Goal: Task Accomplishment & Management: Use online tool/utility

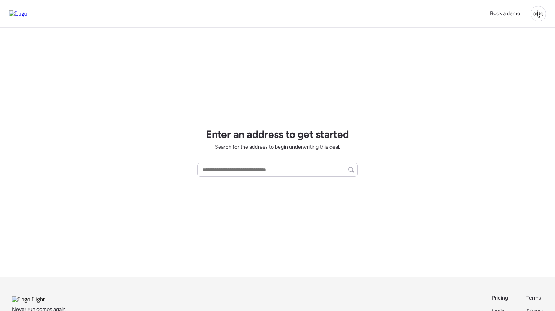
click at [539, 17] on div at bounding box center [538, 14] width 16 height 16
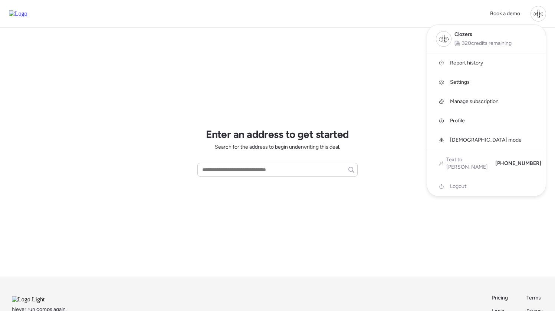
click at [475, 62] on span "Report history" at bounding box center [466, 62] width 33 height 7
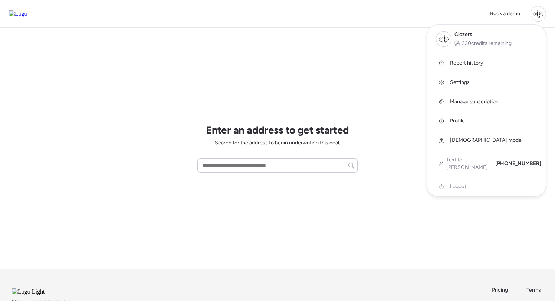
click at [358, 47] on div at bounding box center [277, 129] width 555 height 301
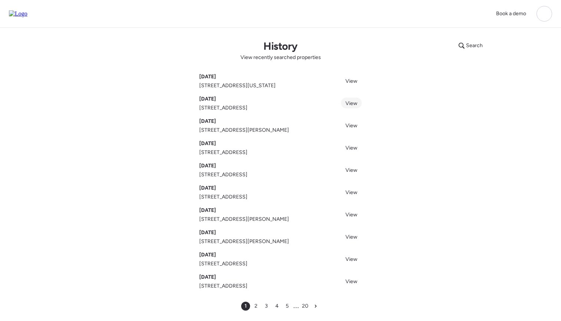
scroll to position [49, 0]
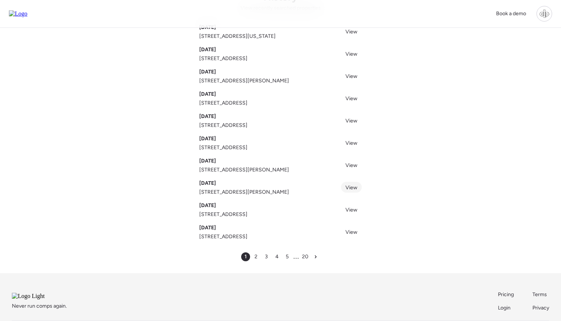
click at [348, 185] on span "View" at bounding box center [351, 187] width 12 height 6
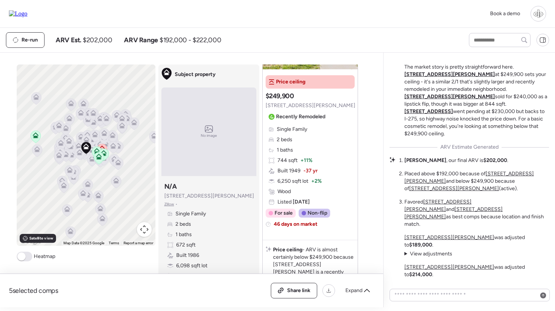
scroll to position [-67, 0]
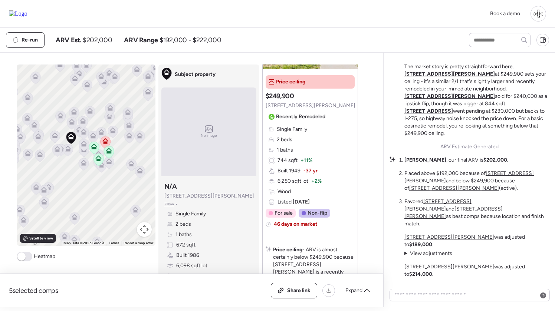
click at [83, 135] on icon at bounding box center [84, 133] width 10 height 12
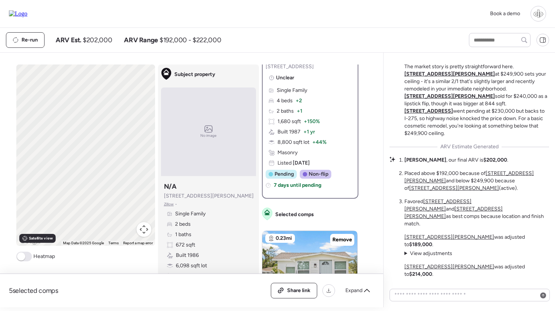
scroll to position [0, 0]
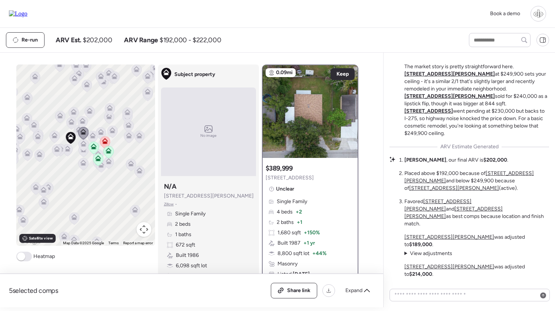
click at [83, 149] on icon at bounding box center [83, 145] width 10 height 12
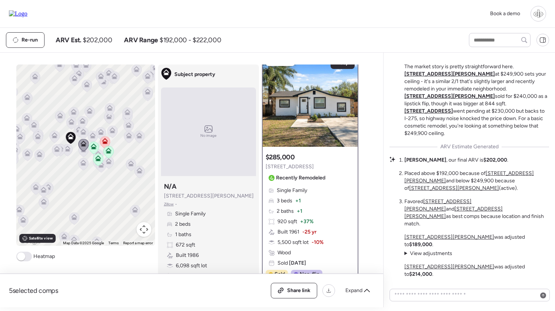
scroll to position [8, 0]
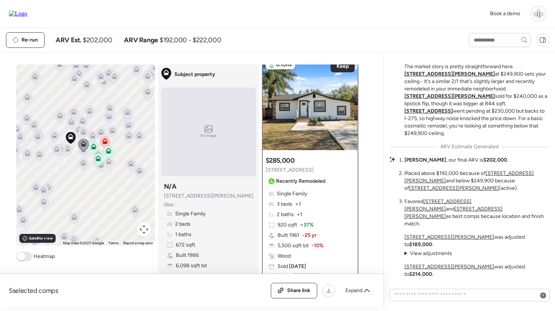
click at [92, 145] on icon at bounding box center [94, 147] width 6 height 6
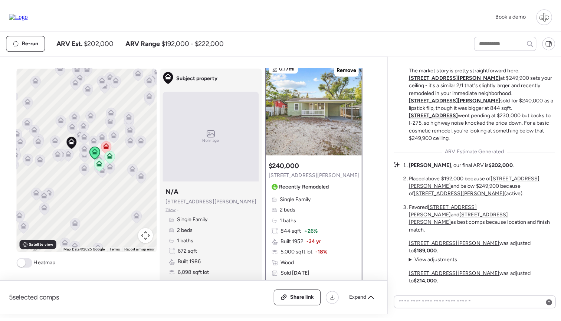
scroll to position [0, 0]
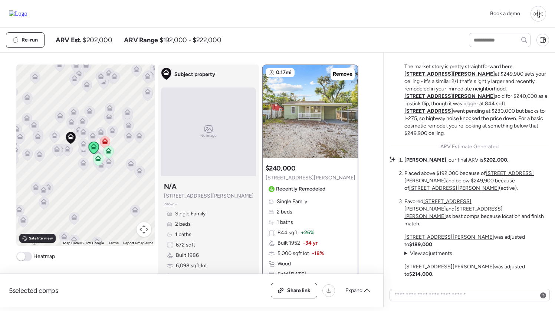
click at [94, 159] on icon at bounding box center [98, 160] width 10 height 12
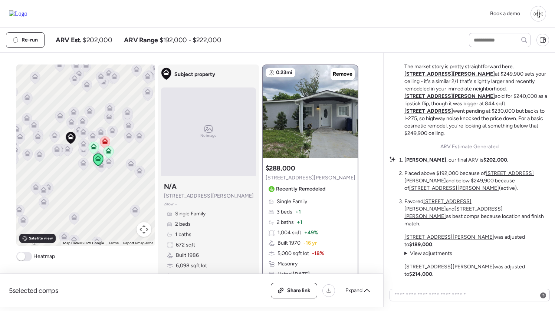
click at [106, 141] on icon at bounding box center [105, 141] width 6 height 6
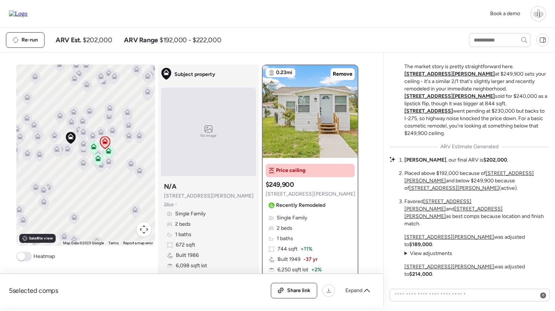
click at [539, 13] on div at bounding box center [538, 14] width 16 height 16
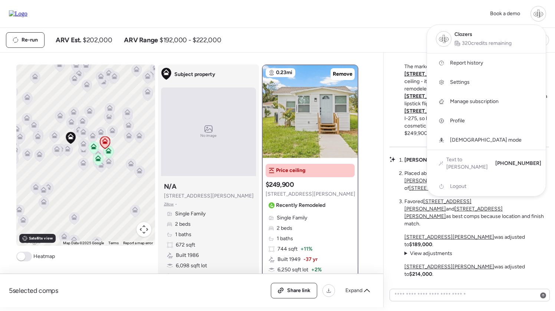
click at [469, 63] on span "Report history" at bounding box center [466, 62] width 33 height 7
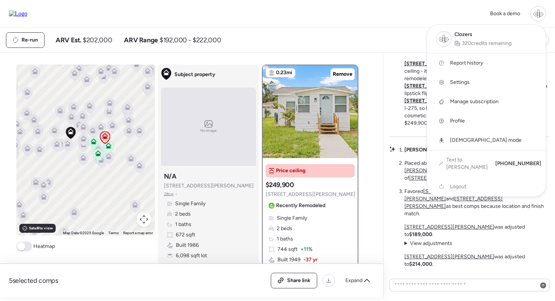
click at [386, 42] on div at bounding box center [277, 129] width 555 height 301
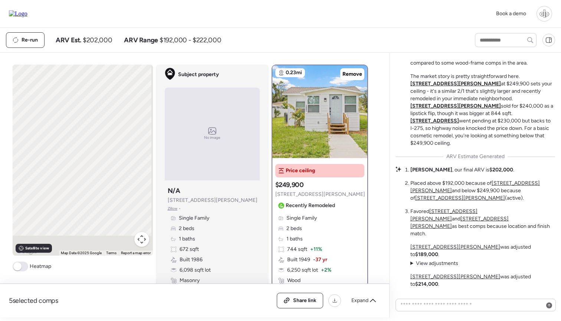
scroll to position [-57, 0]
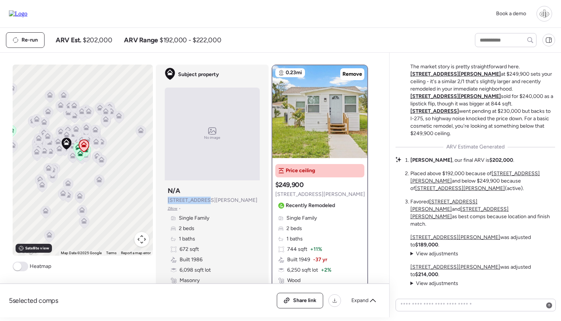
drag, startPoint x: 227, startPoint y: 114, endPoint x: 202, endPoint y: 197, distance: 87.1
click at [202, 197] on span "1502 E Annie St" at bounding box center [213, 200] width 90 height 7
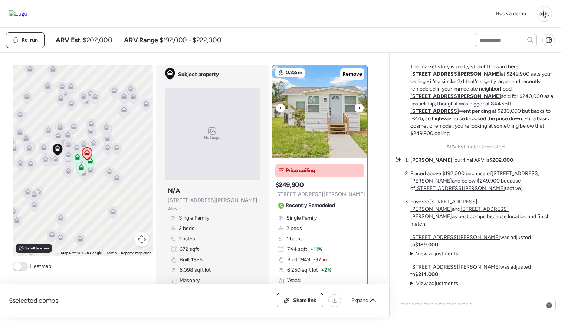
click at [324, 118] on img at bounding box center [319, 111] width 95 height 93
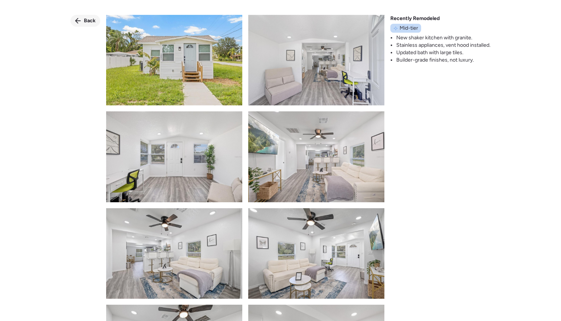
click at [84, 20] on span "Back" at bounding box center [90, 20] width 12 height 7
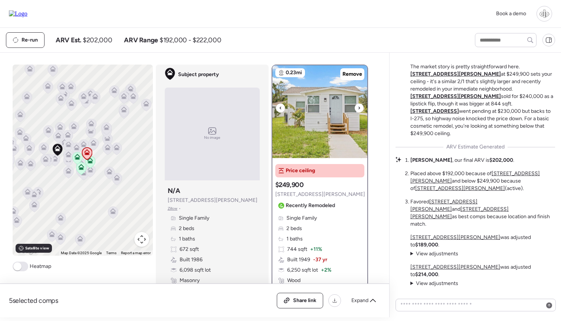
scroll to position [0, 0]
click at [324, 123] on img at bounding box center [319, 111] width 95 height 93
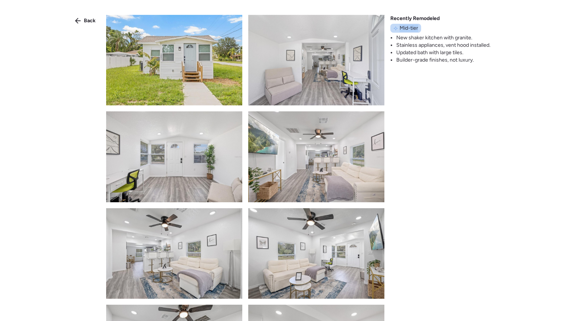
drag, startPoint x: 400, startPoint y: 30, endPoint x: 419, endPoint y: 27, distance: 18.7
click at [419, 27] on div "Mid-tier" at bounding box center [405, 28] width 31 height 9
drag, startPoint x: 459, startPoint y: 13, endPoint x: 455, endPoint y: 43, distance: 30.0
click at [455, 43] on li "Stainless appliances, vent hood installed." at bounding box center [443, 45] width 94 height 7
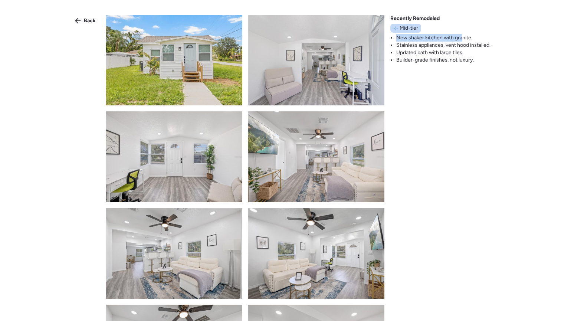
drag, startPoint x: 397, startPoint y: 37, endPoint x: 461, endPoint y: 36, distance: 64.2
click at [461, 36] on li "New shaker kitchen with granite." at bounding box center [443, 37] width 94 height 7
drag, startPoint x: 408, startPoint y: 43, endPoint x: 473, endPoint y: 43, distance: 65.3
click at [473, 43] on li "Stainless appliances, vent hood installed." at bounding box center [443, 45] width 94 height 7
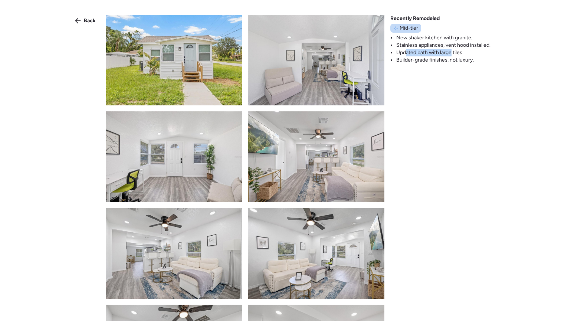
drag, startPoint x: 405, startPoint y: 52, endPoint x: 452, endPoint y: 53, distance: 47.1
click at [452, 53] on li "Updated bath with large tiles." at bounding box center [443, 52] width 94 height 7
click at [411, 61] on li "Builder-grade finishes, not luxury." at bounding box center [443, 59] width 94 height 7
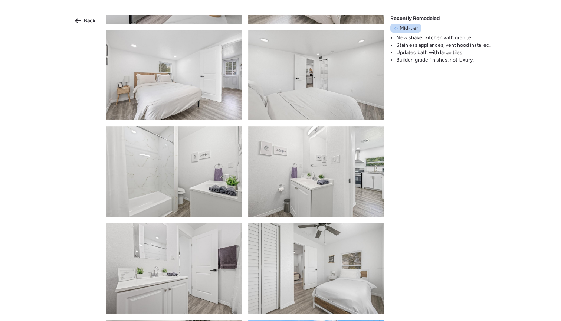
scroll to position [955, 0]
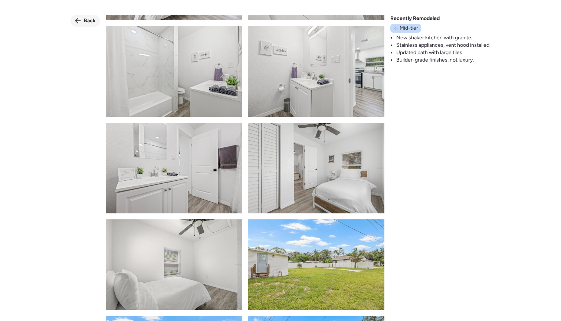
click at [91, 21] on span "Back" at bounding box center [90, 20] width 12 height 7
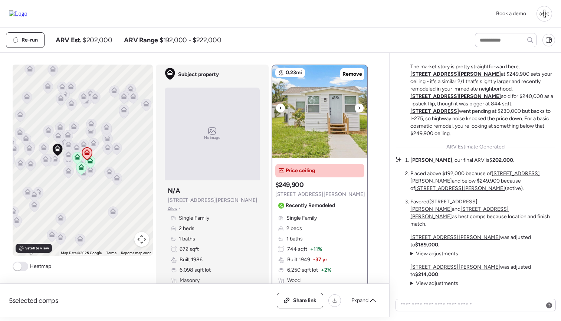
scroll to position [0, 0]
click at [327, 83] on img at bounding box center [319, 111] width 95 height 93
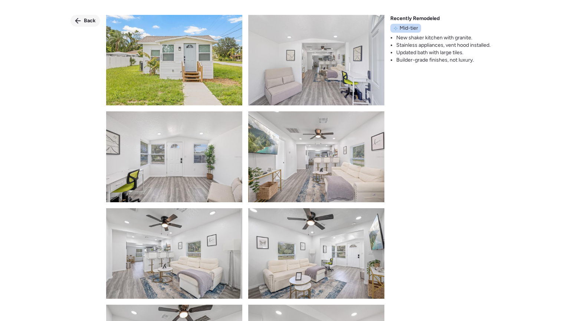
click at [88, 19] on span "Back" at bounding box center [90, 20] width 12 height 7
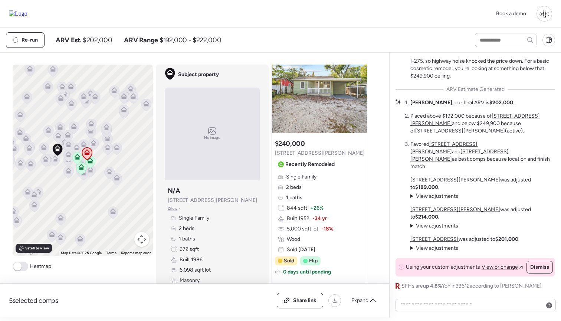
scroll to position [437, 0]
click at [437, 37] on div "Re-run ARV Est. $202,000 ARV Range $192,000 - $222,000" at bounding box center [234, 40] width 456 height 16
click at [491, 267] on span "View or change" at bounding box center [499, 266] width 36 height 7
click at [434, 199] on span "View adjustments" at bounding box center [437, 196] width 42 height 6
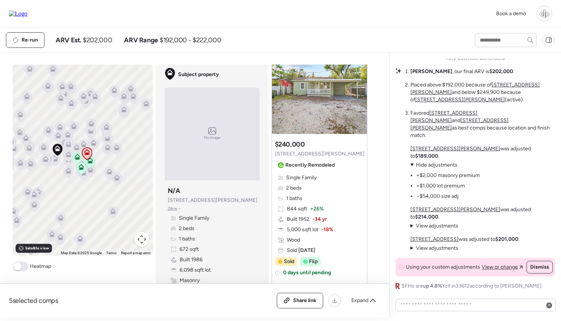
click at [435, 225] on span "View adjustments" at bounding box center [437, 226] width 42 height 6
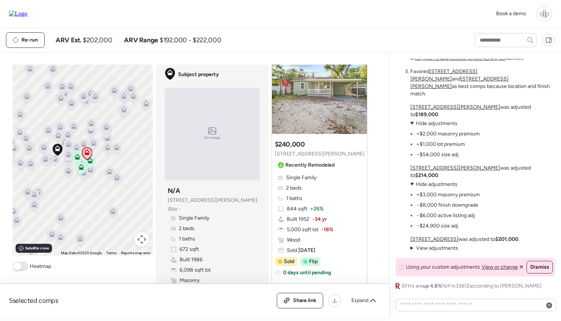
click at [433, 171] on u "1801 E Annie St" at bounding box center [455, 168] width 90 height 6
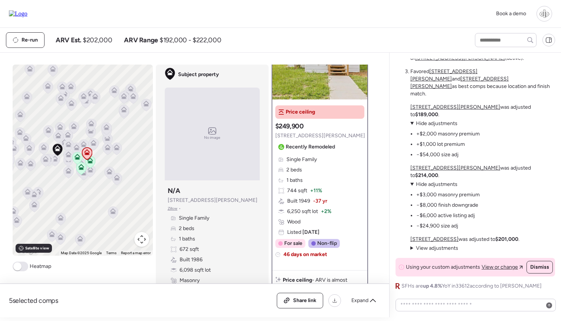
scroll to position [0, 0]
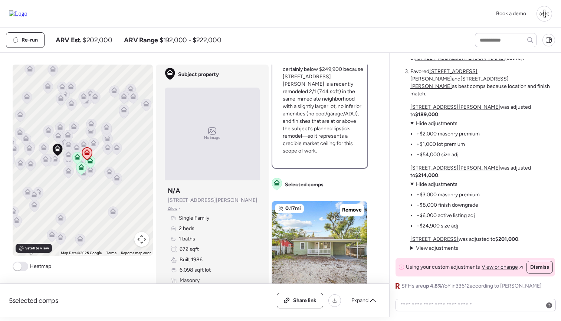
click at [417, 239] on u "702 E Lotus Ave" at bounding box center [434, 239] width 48 height 6
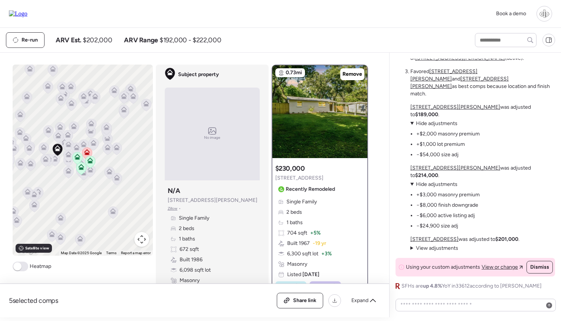
click at [421, 245] on span "View adjustments" at bounding box center [437, 248] width 42 height 6
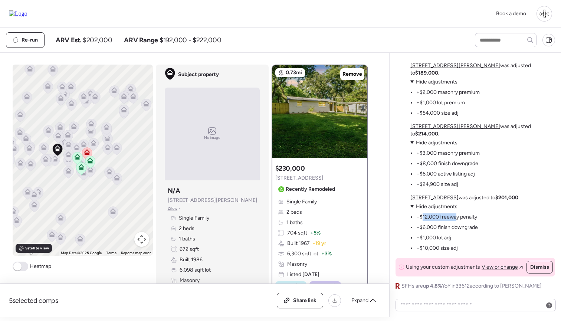
drag, startPoint x: 422, startPoint y: 216, endPoint x: 456, endPoint y: 217, distance: 34.1
click at [456, 217] on li "−$12,000 freeway penalty" at bounding box center [446, 216] width 61 height 7
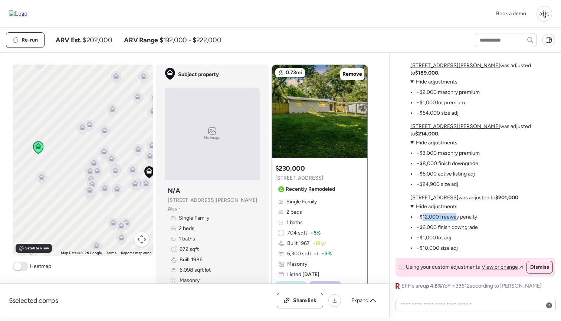
click at [433, 216] on li "−$12,000 freeway penalty" at bounding box center [446, 216] width 61 height 7
drag, startPoint x: 423, startPoint y: 216, endPoint x: 475, endPoint y: 216, distance: 51.6
click at [475, 216] on li "−$12,000 freeway penalty" at bounding box center [446, 216] width 61 height 7
drag, startPoint x: 429, startPoint y: 228, endPoint x: 456, endPoint y: 228, distance: 27.1
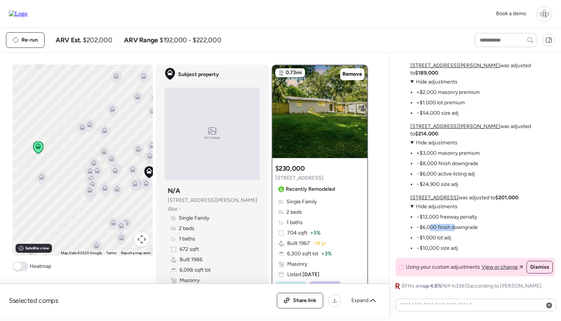
click at [456, 228] on li "−$6,000 finish downgrade" at bounding box center [447, 227] width 62 height 7
drag, startPoint x: 427, startPoint y: 239, endPoint x: 442, endPoint y: 239, distance: 15.2
click at [442, 239] on li "−$1,000 lot adj" at bounding box center [433, 237] width 35 height 7
drag, startPoint x: 424, startPoint y: 253, endPoint x: 437, endPoint y: 253, distance: 13.0
click at [437, 253] on div "Corner Lot with Neighborhood Challenges Your subject at 1502 E Annie St sits on…" at bounding box center [475, 62] width 160 height 455
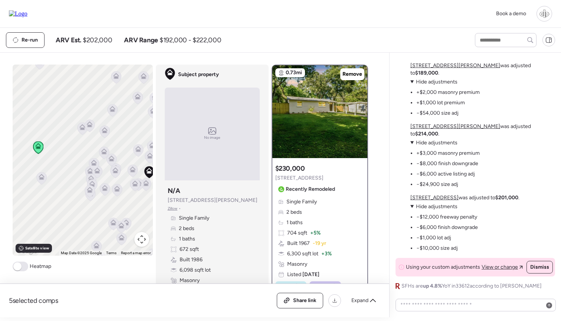
click at [441, 244] on ul "−$12,000 freeway penalty −$6,000 finish downgrade −$1,000 lot adj −$10,000 size…" at bounding box center [444, 231] width 68 height 42
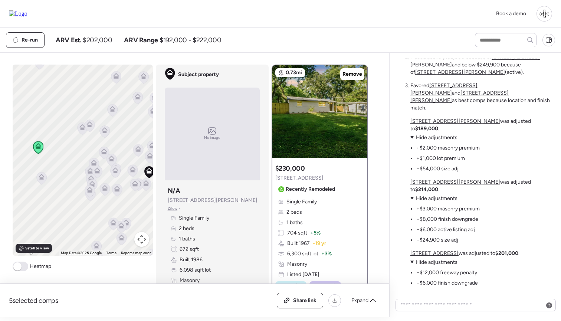
scroll to position [-57, 0]
drag, startPoint x: 464, startPoint y: 81, endPoint x: 484, endPoint y: 81, distance: 20.4
click at [484, 49] on li "Liam , our final ARV is $202,000 ." at bounding box center [462, 45] width 104 height 7
click at [512, 132] on div "Corner Lot with Neighborhood Challenges Your subject at 1502 E Annie St sits on…" at bounding box center [475, 119] width 160 height 455
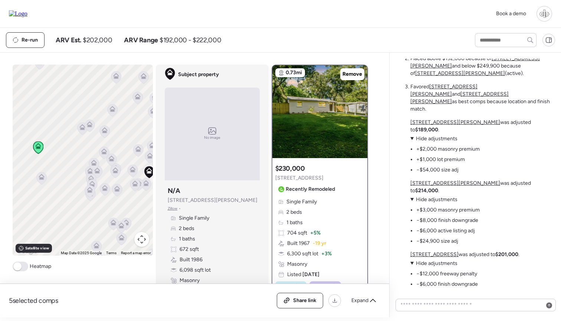
click at [425, 142] on span "Hide adjustments" at bounding box center [437, 138] width 42 height 6
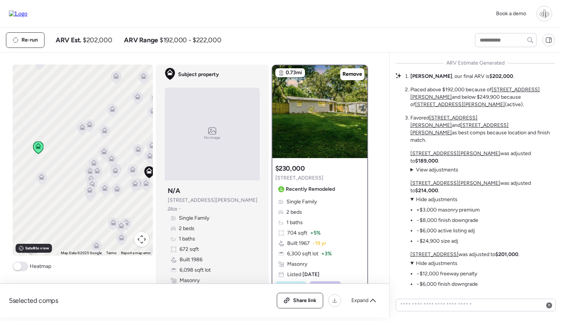
click at [417, 200] on span "Hide adjustments" at bounding box center [437, 199] width 42 height 6
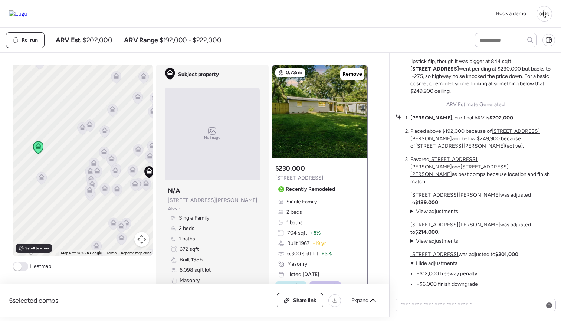
click at [422, 262] on span "Hide adjustments" at bounding box center [437, 263] width 42 height 6
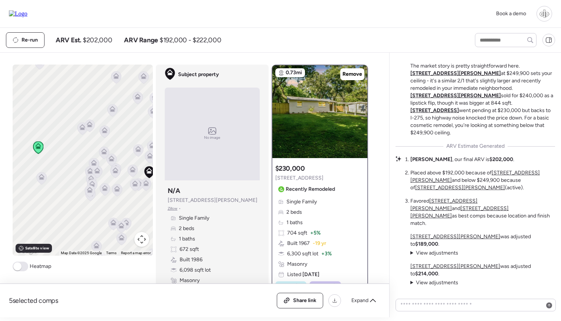
scroll to position [-10, 0]
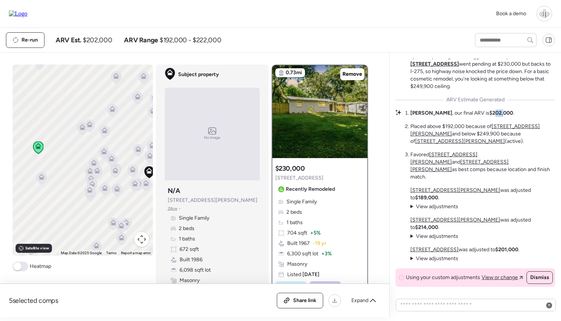
drag, startPoint x: 466, startPoint y: 151, endPoint x: 476, endPoint y: 151, distance: 10.0
click at [489, 116] on strong "$202,000" at bounding box center [501, 113] width 24 height 6
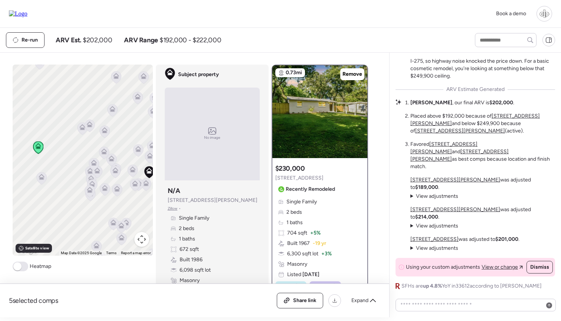
scroll to position [0, 0]
click at [453, 310] on textarea at bounding box center [476, 305] width 154 height 10
type textarea "**********"
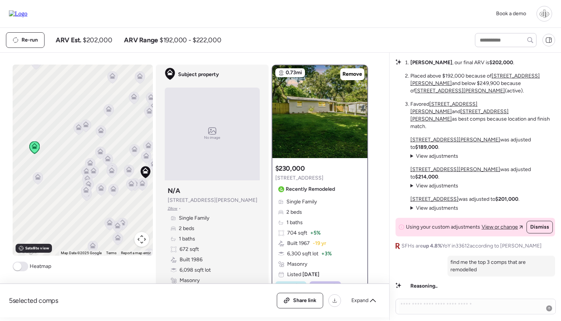
drag, startPoint x: 115, startPoint y: 142, endPoint x: 86, endPoint y: 143, distance: 28.2
click at [86, 143] on div "To navigate, press the arrow keys. To activate drag with keyboard, press Alt + …" at bounding box center [83, 160] width 140 height 191
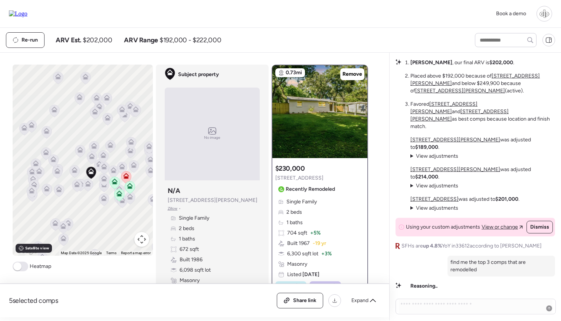
drag, startPoint x: 127, startPoint y: 180, endPoint x: 87, endPoint y: 180, distance: 39.7
click at [87, 180] on div "To navigate, press the arrow keys. To activate drag with keyboard, press Alt + …" at bounding box center [83, 160] width 140 height 191
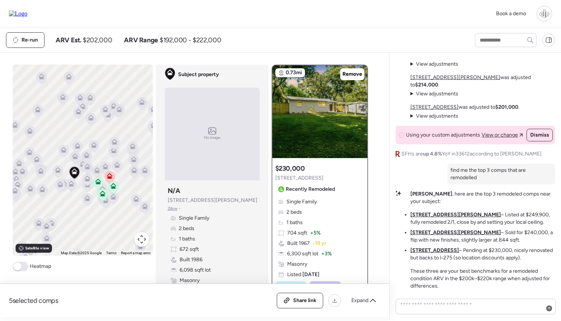
click at [425, 217] on u "1801 E Annie St" at bounding box center [455, 214] width 91 height 6
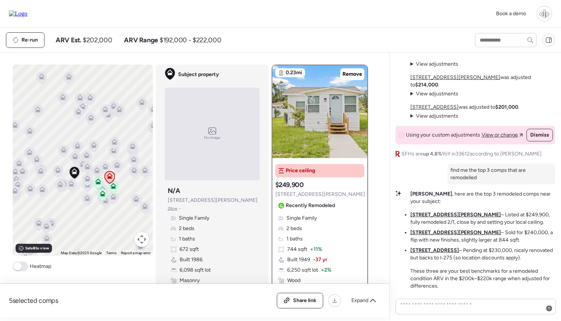
click at [425, 230] on u "9408 N Elmer St" at bounding box center [455, 232] width 91 height 6
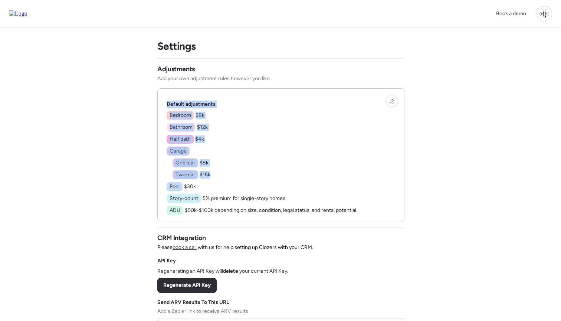
drag, startPoint x: 165, startPoint y: 103, endPoint x: 211, endPoint y: 175, distance: 85.6
click at [211, 175] on div "Default adjustments Bedroom $8k Bathroom $12k Half bath $4k Garage One-car $8k …" at bounding box center [281, 155] width 246 height 132
click at [211, 175] on div "Bedroom $8k Bathroom $12k Half bath $4k Garage One-car $8k Two-car $16k Pool $3…" at bounding box center [262, 163] width 191 height 104
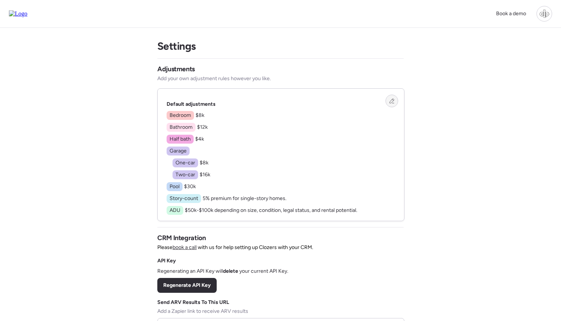
click at [391, 101] on icon at bounding box center [391, 101] width 4 height 4
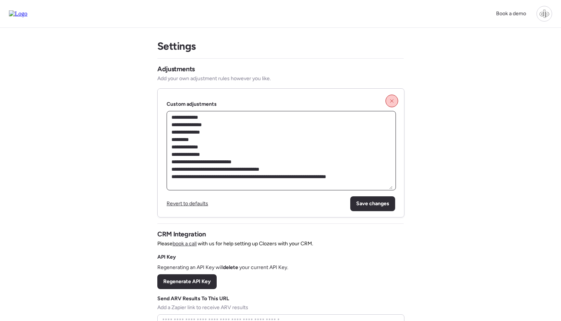
drag, startPoint x: 198, startPoint y: 132, endPoint x: 229, endPoint y: 175, distance: 52.8
click at [229, 175] on textarea "**********" at bounding box center [281, 150] width 223 height 77
